Goal: Task Accomplishment & Management: Complete application form

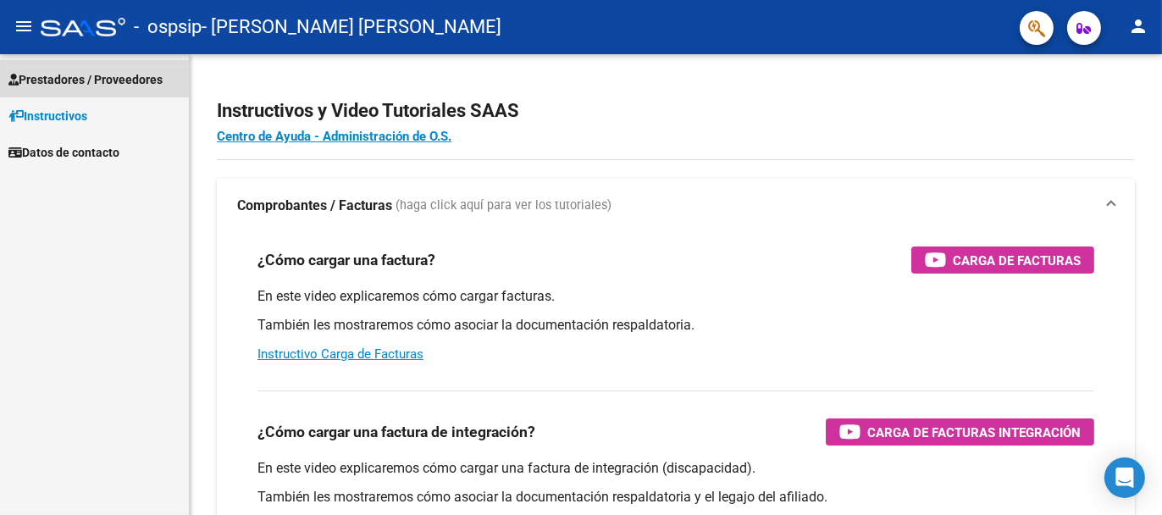
click at [120, 78] on span "Prestadores / Proveedores" at bounding box center [85, 79] width 154 height 19
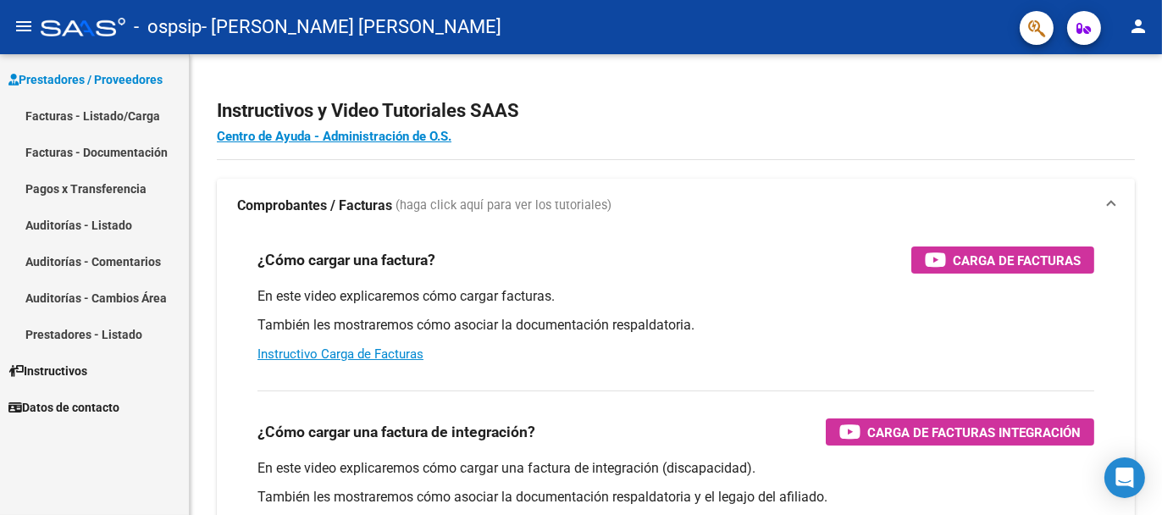
click at [106, 148] on link "Facturas - Documentación" at bounding box center [94, 152] width 189 height 36
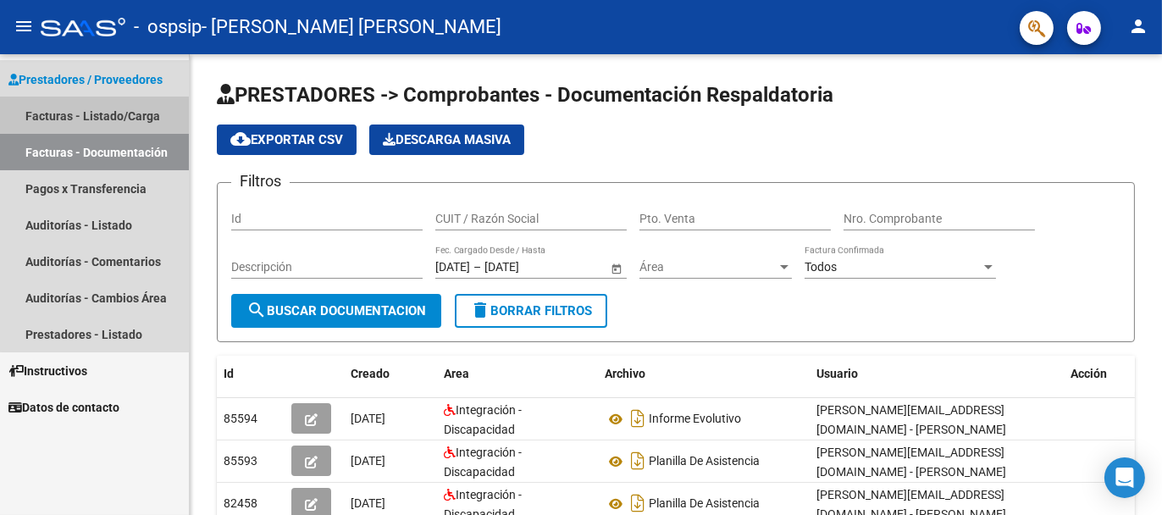
click at [108, 112] on link "Facturas - Listado/Carga" at bounding box center [94, 115] width 189 height 36
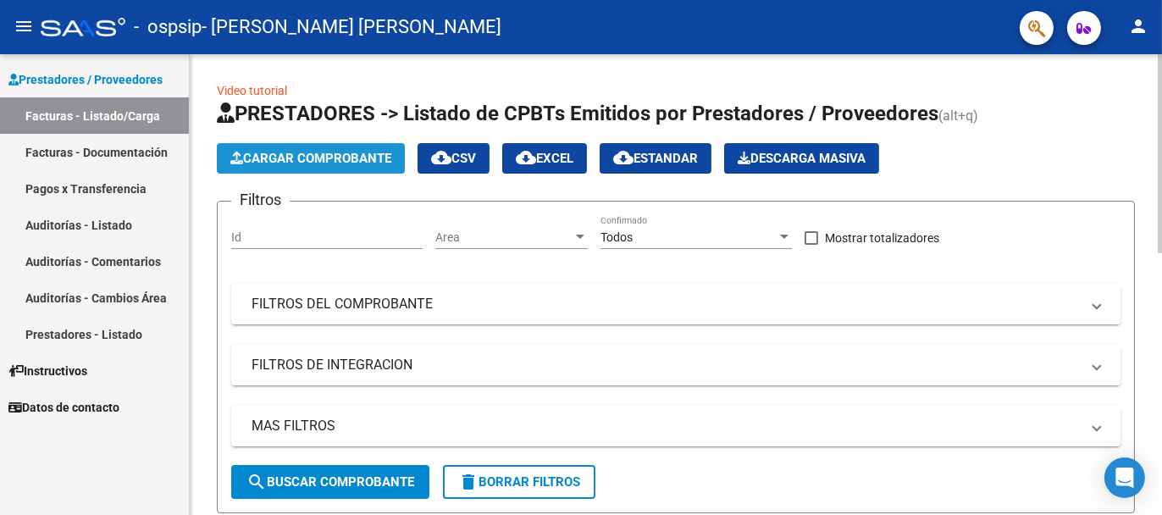
click at [290, 158] on span "Cargar Comprobante" at bounding box center [310, 158] width 161 height 15
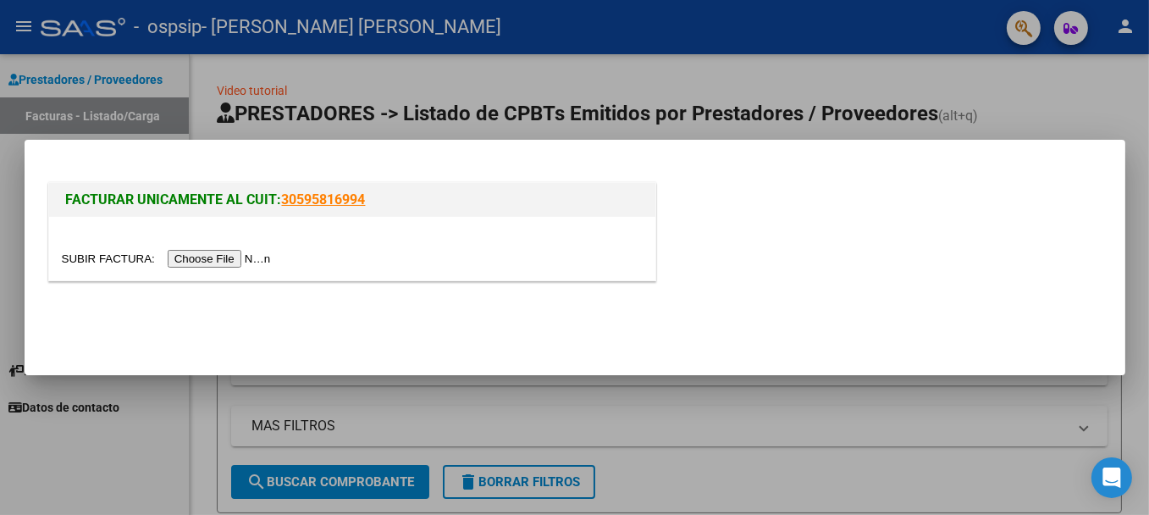
click at [255, 249] on div at bounding box center [352, 258] width 581 height 19
click at [246, 263] on input "file" at bounding box center [169, 259] width 214 height 18
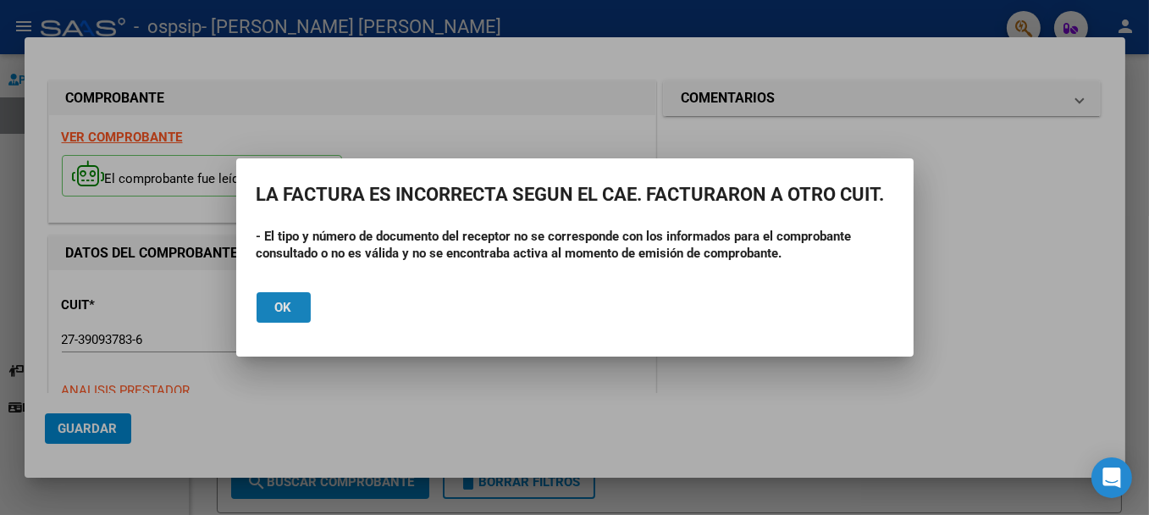
click at [301, 313] on button "Ok" at bounding box center [284, 307] width 54 height 30
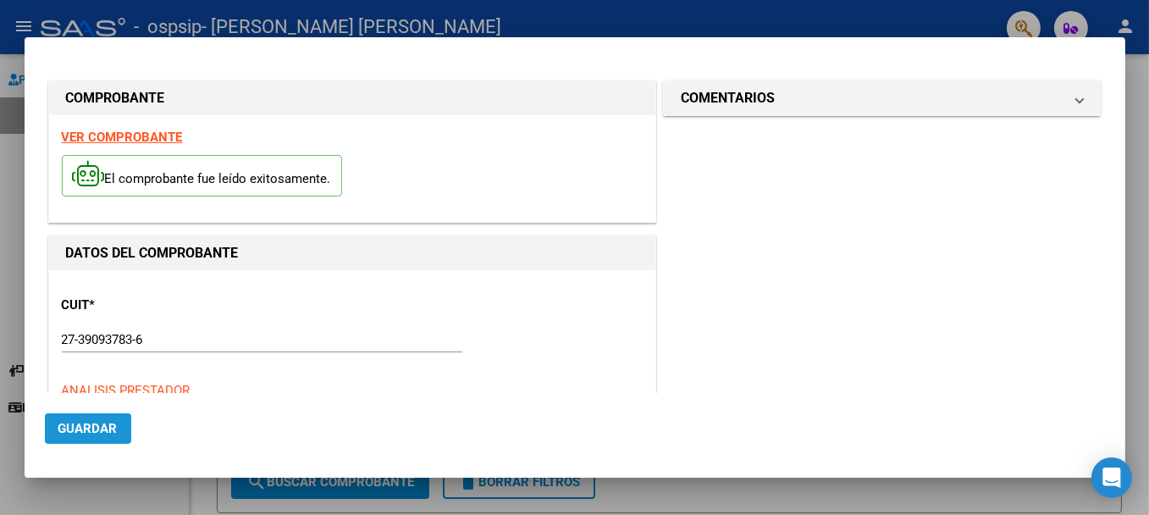
click at [117, 434] on button "Guardar" at bounding box center [88, 428] width 86 height 30
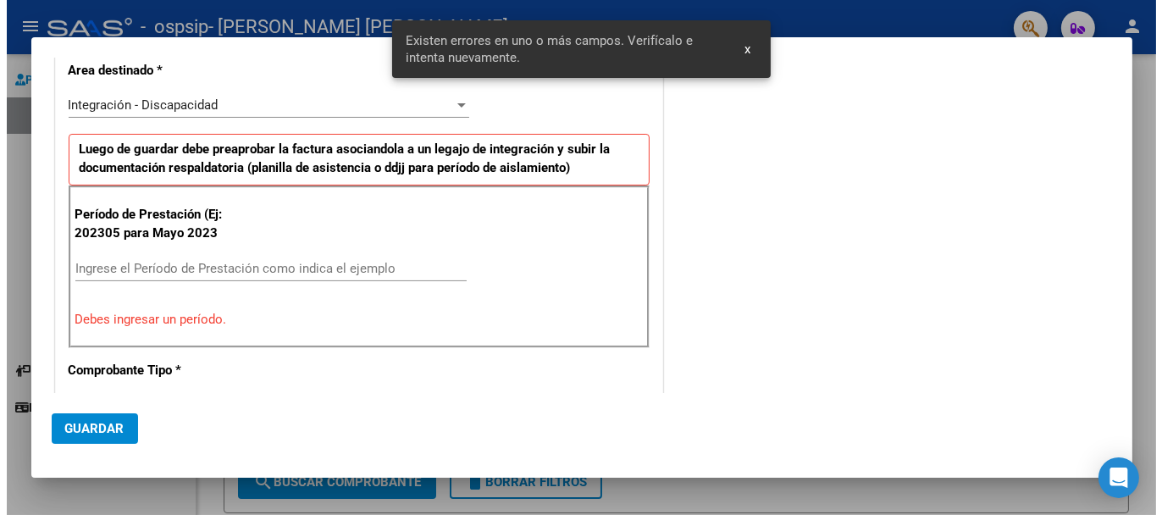
scroll to position [387, 0]
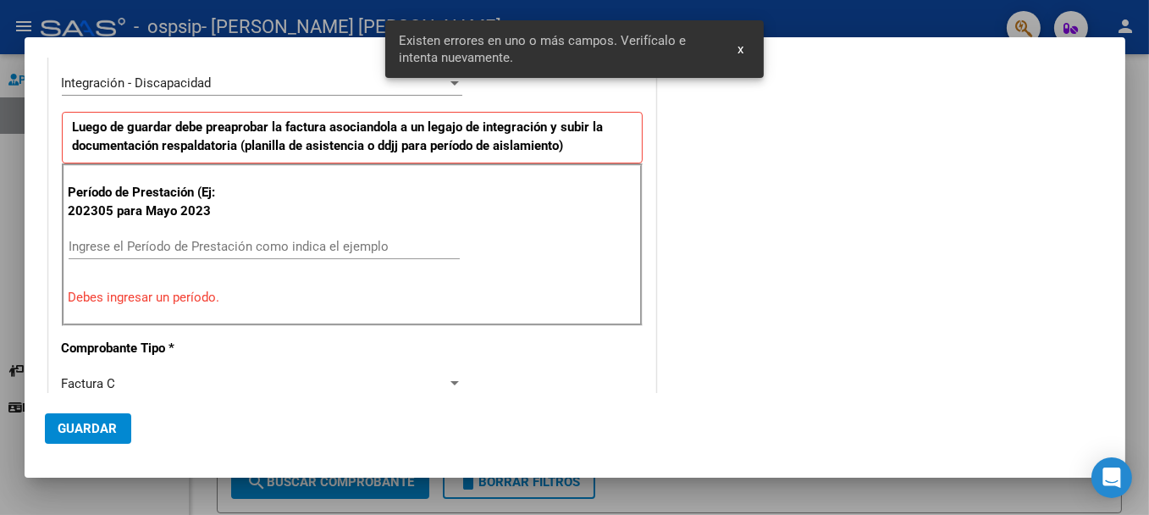
click at [1148, 80] on div at bounding box center [574, 257] width 1149 height 515
